Goal: Communication & Community: Share content

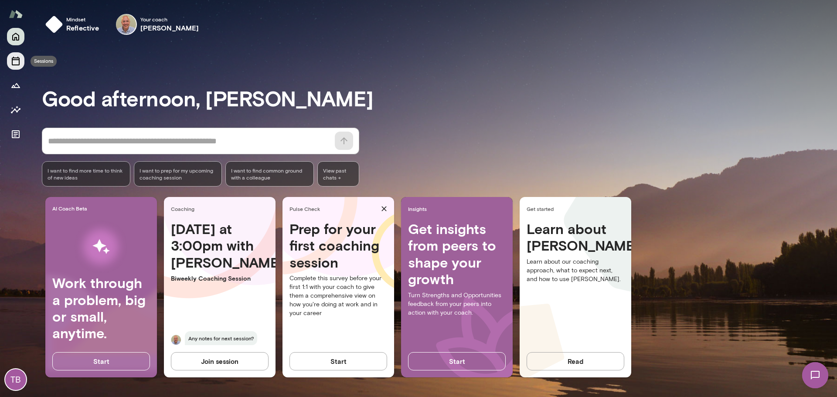
click at [19, 63] on icon "Sessions" at bounding box center [16, 61] width 8 height 9
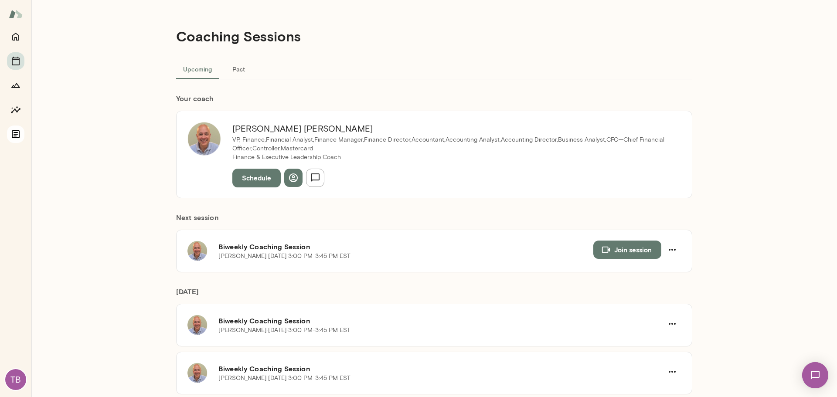
click at [18, 134] on icon "Documents" at bounding box center [15, 134] width 10 height 10
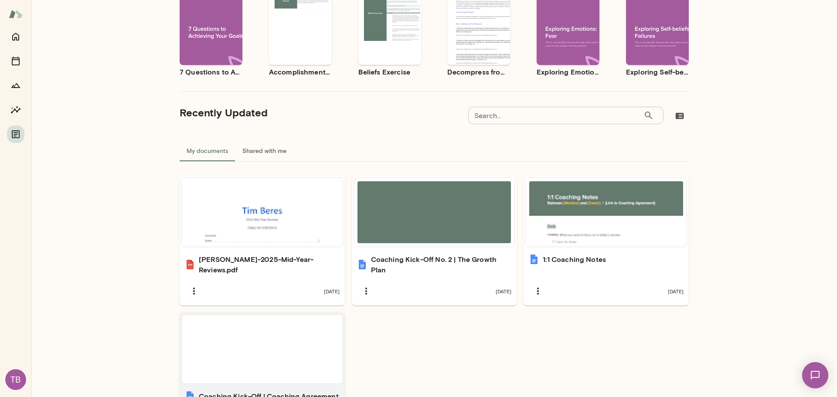
scroll to position [174, 0]
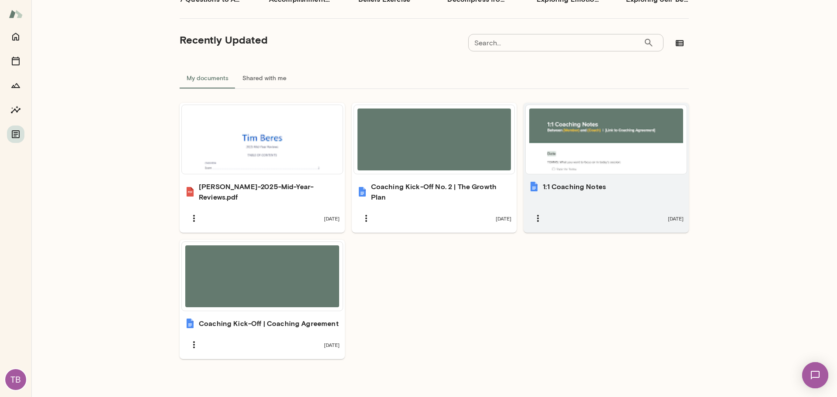
click at [556, 194] on div "1:1 Coaching Notes [DATE]" at bounding box center [605, 204] width 165 height 57
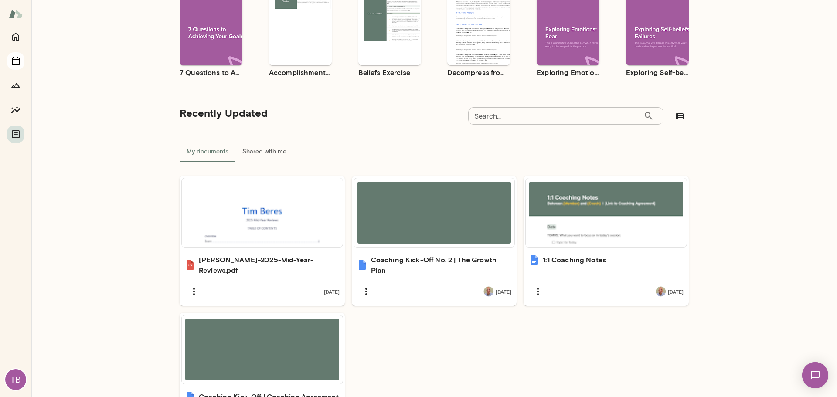
scroll to position [0, 0]
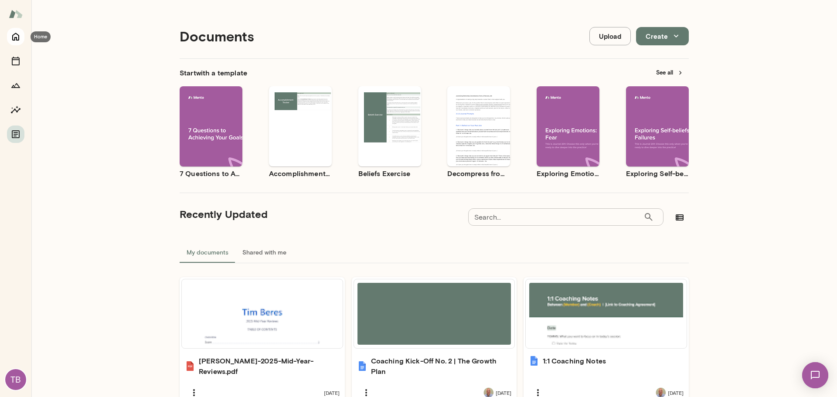
click at [12, 37] on icon "Home" at bounding box center [15, 36] width 10 height 10
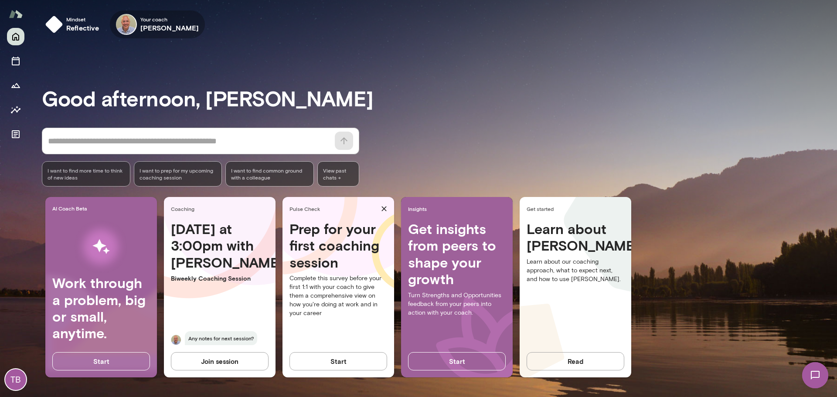
click at [0, 0] on icon "button" at bounding box center [0, 0] width 0 height 0
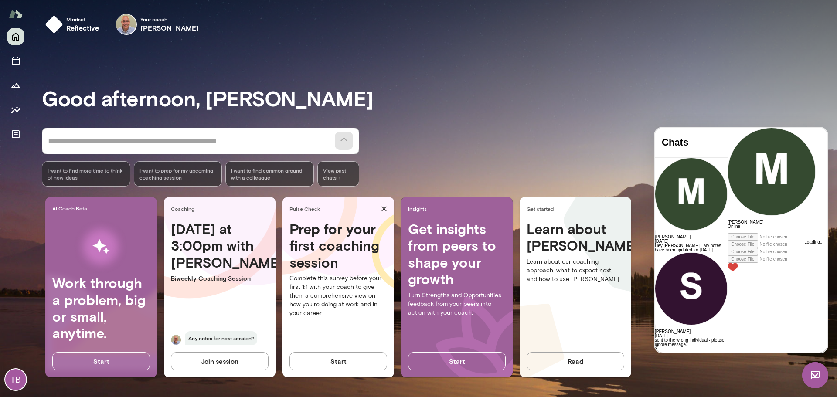
scroll to position [1626, 0]
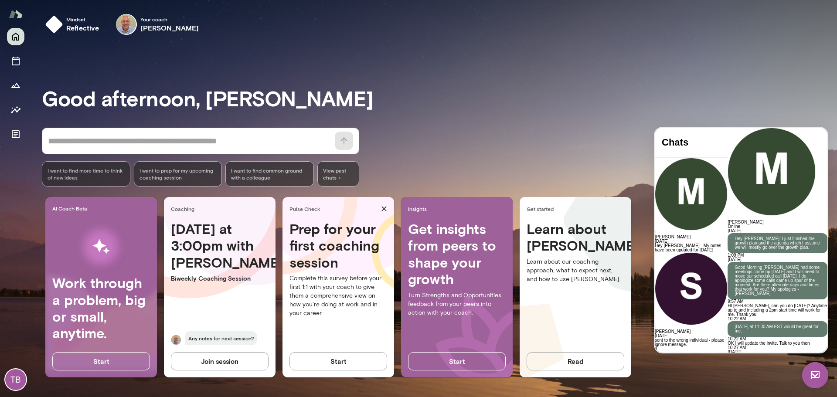
drag, startPoint x: 792, startPoint y: 273, endPoint x: 726, endPoint y: 267, distance: 66.5
copy p "Hey [PERSON_NAME] - My notes have been updated for [DATE]"
paste div
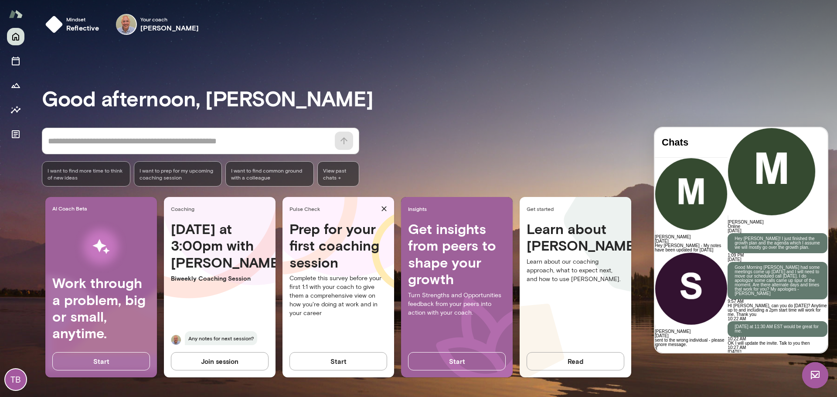
scroll to position [1682, 0]
